Goal: Find specific page/section: Find specific page/section

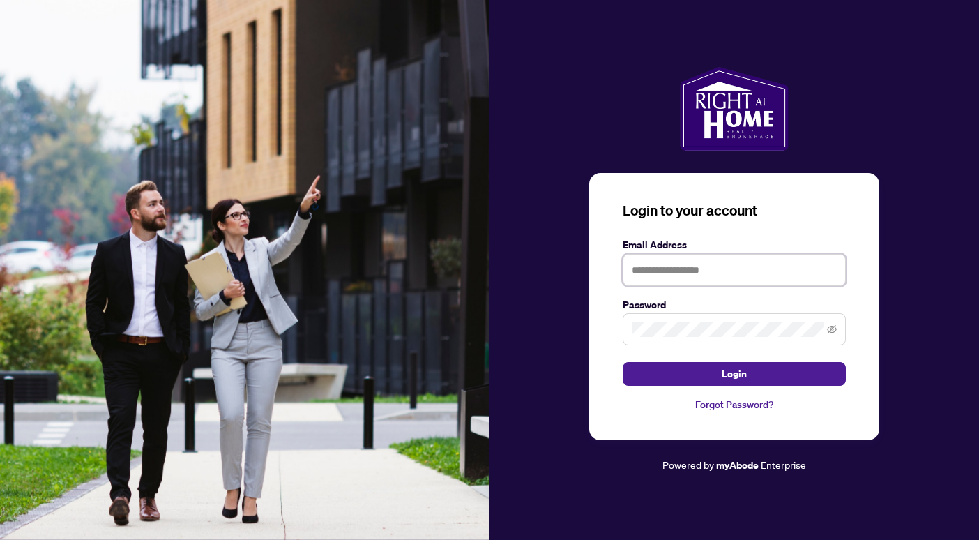
click at [675, 274] on input "text" at bounding box center [734, 270] width 223 height 32
type input "**********"
click at [623, 362] on button "Login" at bounding box center [734, 374] width 223 height 24
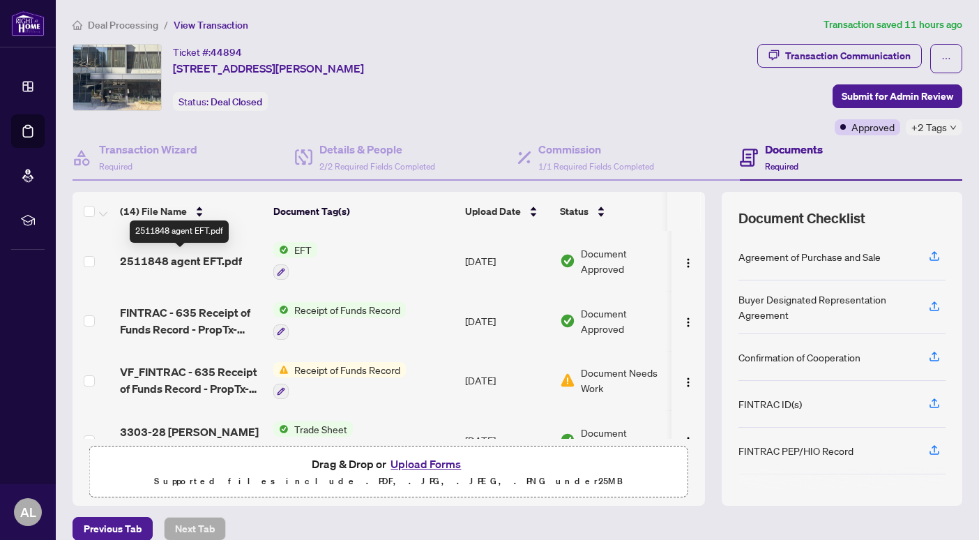
click at [223, 259] on span "2511848 agent EFT.pdf" at bounding box center [181, 260] width 122 height 17
